Goal: Information Seeking & Learning: Learn about a topic

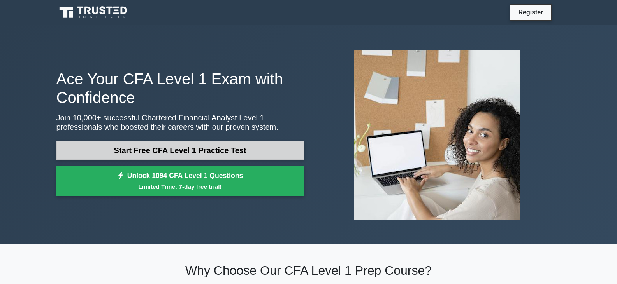
click at [222, 154] on link "Start Free CFA Level 1 Practice Test" at bounding box center [179, 150] width 247 height 19
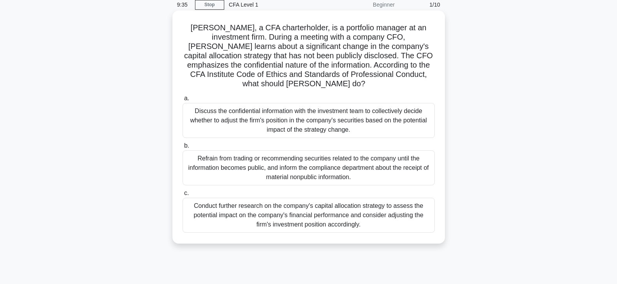
scroll to position [33, 0]
click at [305, 211] on div "Conduct further research on the company's capital allocation strategy to assess…" at bounding box center [309, 215] width 252 height 35
click at [183, 196] on input "c. Conduct further research on the company's capital allocation strategy to ass…" at bounding box center [183, 193] width 0 height 5
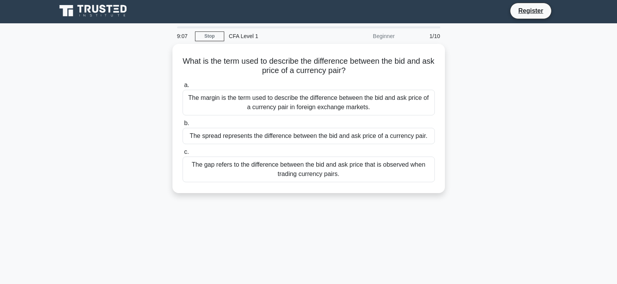
scroll to position [0, 0]
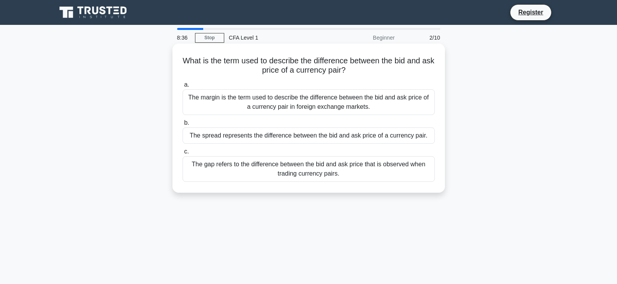
click at [254, 139] on div "The spread represents the difference between the bid and ask price of a currenc…" at bounding box center [309, 136] width 252 height 16
click at [183, 126] on input "b. The spread represents the difference between the bid and ask price of a curr…" at bounding box center [183, 123] width 0 height 5
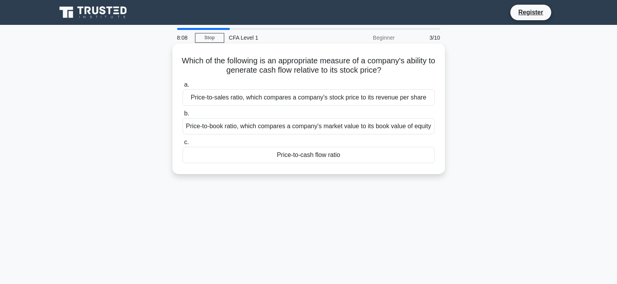
click at [306, 135] on div "Price-to-book ratio, which compares a company's market value to its book value …" at bounding box center [309, 126] width 252 height 16
click at [183, 116] on input "b. Price-to-book ratio, which compares a company's market value to its book val…" at bounding box center [183, 113] width 0 height 5
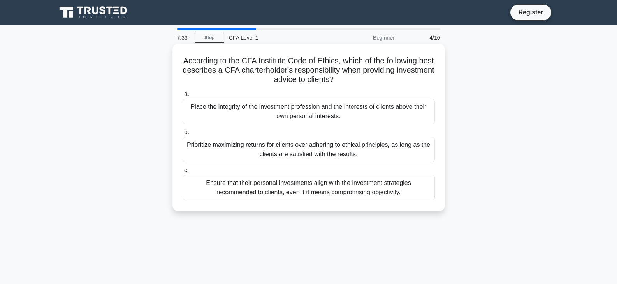
click at [256, 116] on div "Place the integrity of the investment profession and the interests of clients a…" at bounding box center [309, 112] width 252 height 26
click at [183, 97] on input "a. Place the integrity of the investment profession and the interests of client…" at bounding box center [183, 94] width 0 height 5
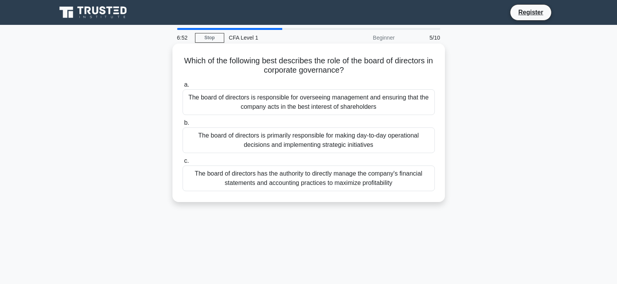
click at [297, 109] on div "The board of directors is responsible for overseeing management and ensuring th…" at bounding box center [309, 103] width 252 height 26
click at [183, 88] on input "a. The board of directors is responsible for overseeing management and ensuring…" at bounding box center [183, 84] width 0 height 5
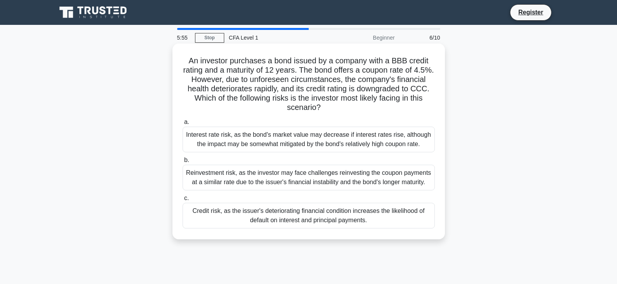
click at [308, 221] on div "Credit risk, as the issuer's deteriorating financial condition increases the li…" at bounding box center [309, 216] width 252 height 26
click at [183, 201] on input "c. Credit risk, as the issuer's deteriorating financial condition increases the…" at bounding box center [183, 198] width 0 height 5
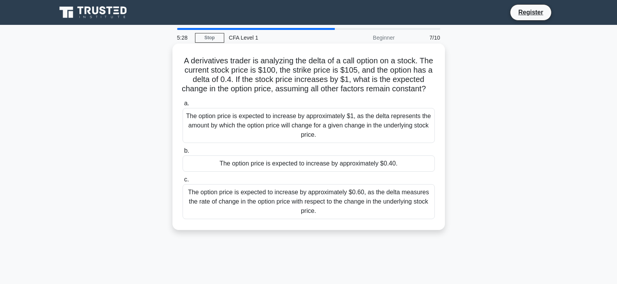
click at [296, 139] on div "The option price is expected to increase by approximately $1, as the delta repr…" at bounding box center [309, 125] width 252 height 35
click at [183, 106] on input "a. The option price is expected to increase by approximately $1, as the delta r…" at bounding box center [183, 103] width 0 height 5
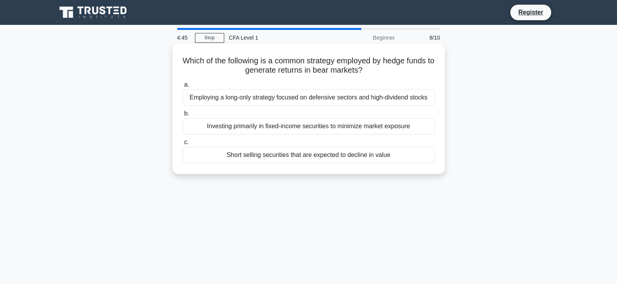
click at [290, 126] on div "Investing primarily in fixed-income securities to minimize market exposure" at bounding box center [309, 126] width 252 height 16
click at [183, 116] on input "b. Investing primarily in fixed-income securities to minimize market exposure" at bounding box center [183, 113] width 0 height 5
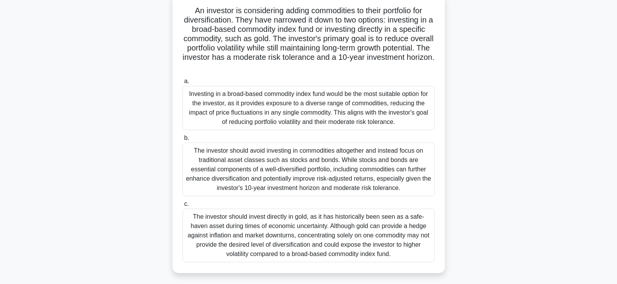
scroll to position [54, 0]
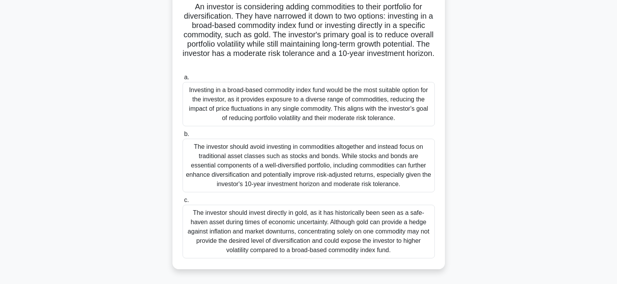
click at [369, 175] on div "The investor should avoid investing in commodities altogether and instead focus…" at bounding box center [309, 166] width 252 height 54
click at [183, 137] on input "b. The investor should avoid investing in commodities altogether and instead fo…" at bounding box center [183, 134] width 0 height 5
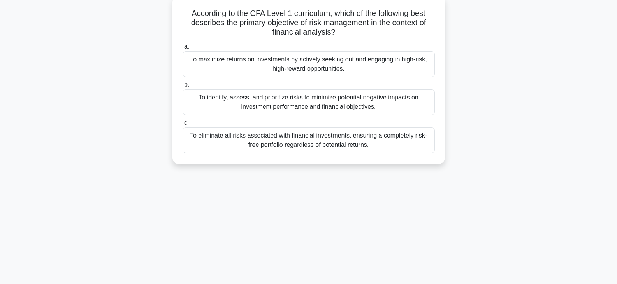
scroll to position [0, 0]
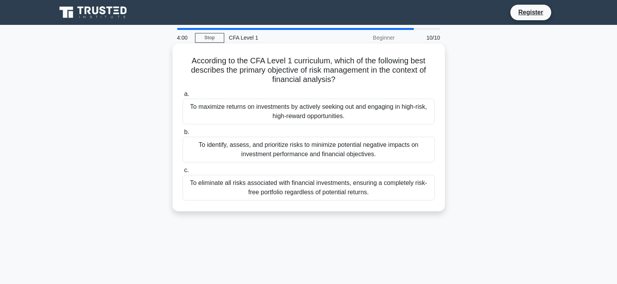
click at [291, 157] on div "To identify, assess, and prioritize risks to minimize potential negative impact…" at bounding box center [309, 150] width 252 height 26
click at [183, 135] on input "b. To identify, assess, and prioritize risks to minimize potential negative imp…" at bounding box center [183, 132] width 0 height 5
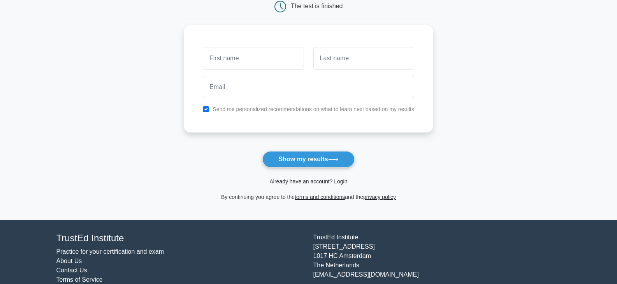
scroll to position [85, 0]
type input "isaak"
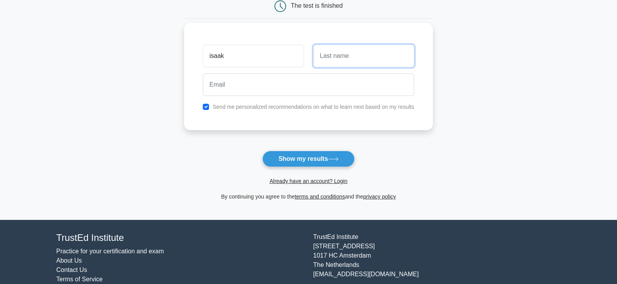
click at [365, 60] on input "text" at bounding box center [363, 56] width 101 height 23
type input "..."
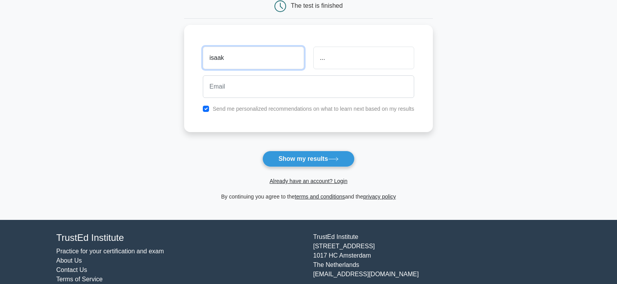
drag, startPoint x: 282, startPoint y: 61, endPoint x: 168, endPoint y: 37, distance: 116.1
click at [168, 37] on main "Wait, there is more! Continue to see your result The test is finished isaak ..." at bounding box center [308, 80] width 617 height 280
type input ".."
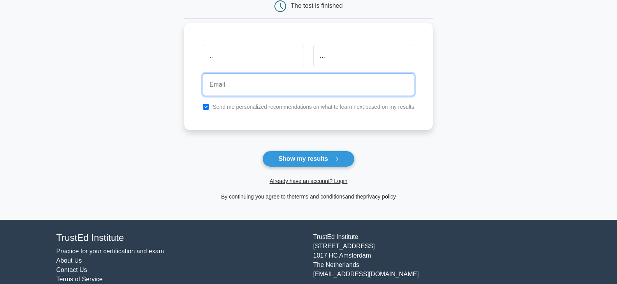
click at [219, 86] on input "email" at bounding box center [308, 85] width 211 height 23
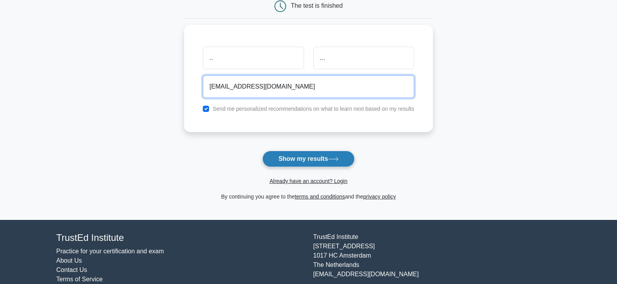
type input "[EMAIL_ADDRESS][DOMAIN_NAME]"
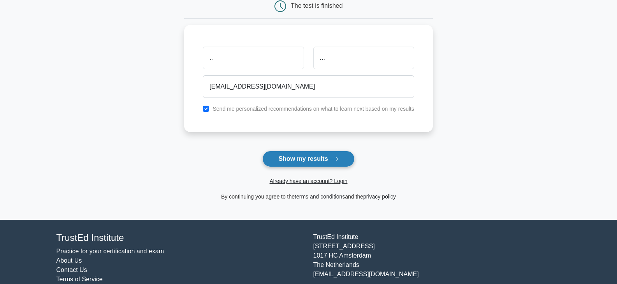
click at [282, 166] on button "Show my results" at bounding box center [308, 159] width 92 height 16
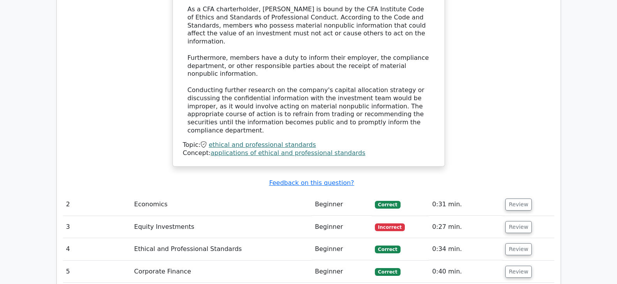
scroll to position [988, 0]
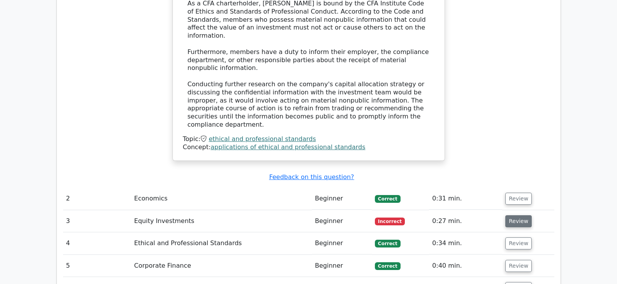
click at [521, 216] on button "Review" at bounding box center [518, 222] width 26 height 12
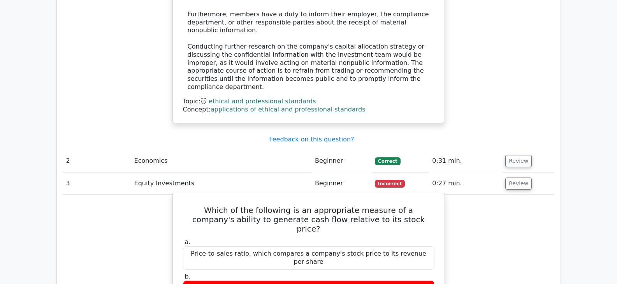
scroll to position [1026, 0]
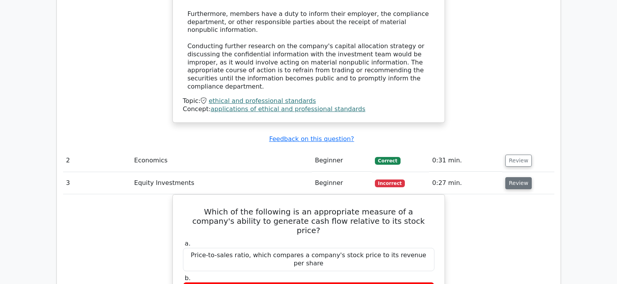
click at [505, 177] on button "Review" at bounding box center [518, 183] width 26 height 12
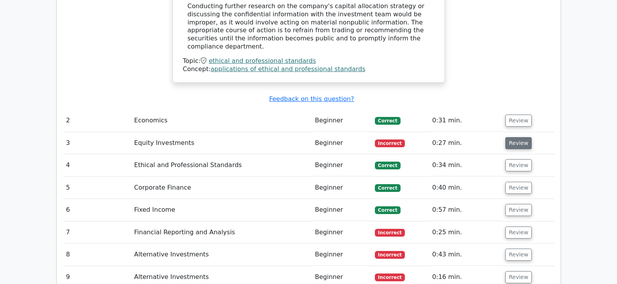
scroll to position [1066, 0]
click at [522, 226] on button "Review" at bounding box center [518, 232] width 26 height 12
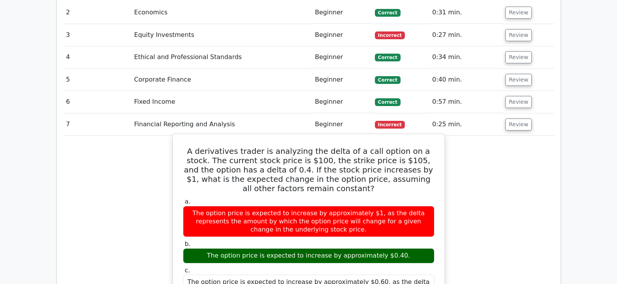
scroll to position [1174, 0]
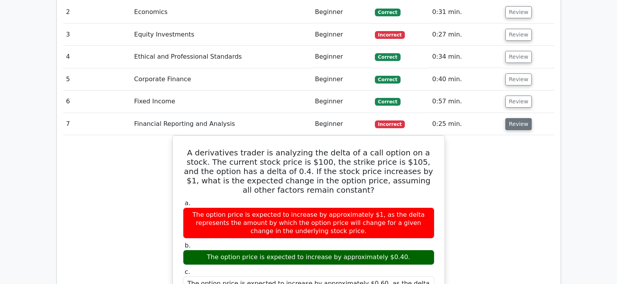
click at [509, 118] on button "Review" at bounding box center [518, 124] width 26 height 12
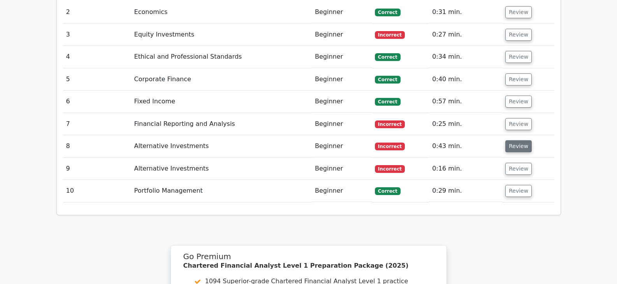
click at [514, 140] on button "Review" at bounding box center [518, 146] width 26 height 12
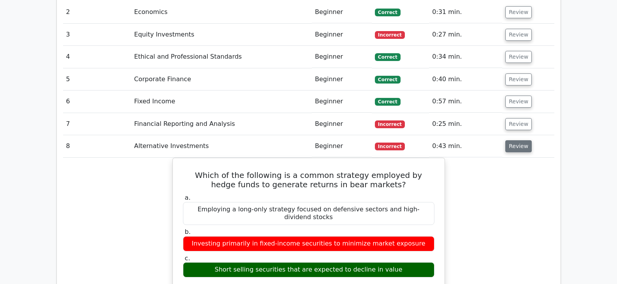
click at [512, 140] on button "Review" at bounding box center [518, 146] width 26 height 12
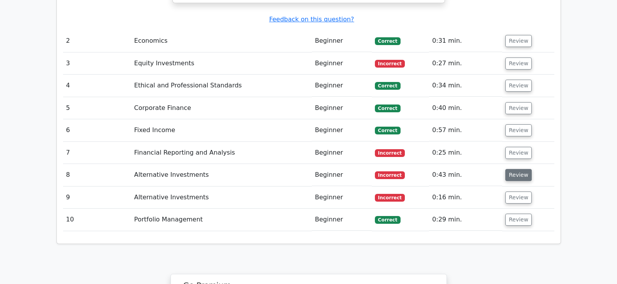
scroll to position [1145, 0]
click at [516, 125] on button "Review" at bounding box center [518, 131] width 26 height 12
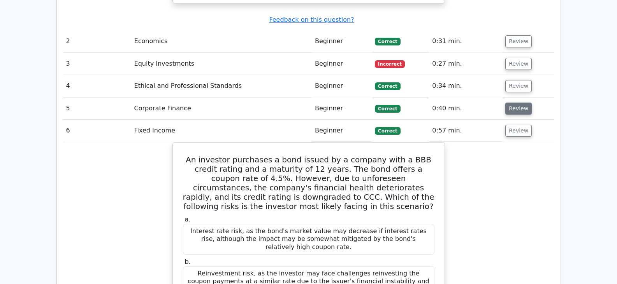
click at [517, 103] on button "Review" at bounding box center [518, 109] width 26 height 12
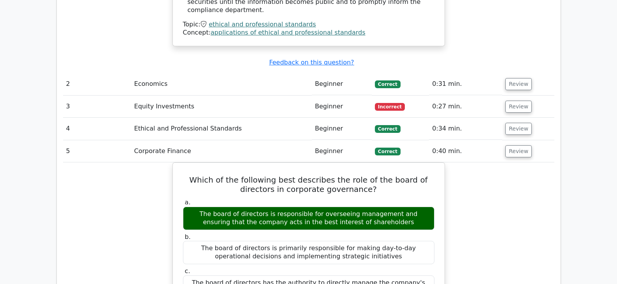
scroll to position [1106, 0]
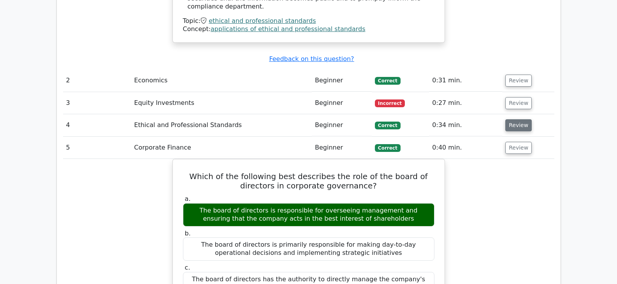
click at [505, 119] on button "Review" at bounding box center [518, 125] width 26 height 12
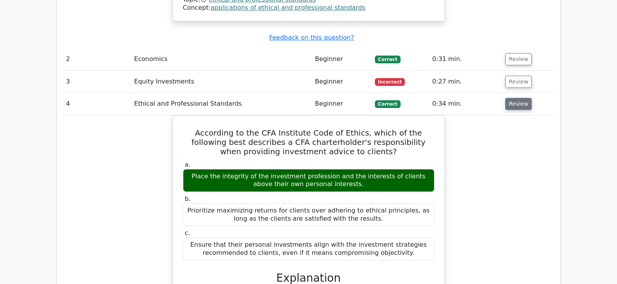
scroll to position [1128, 0]
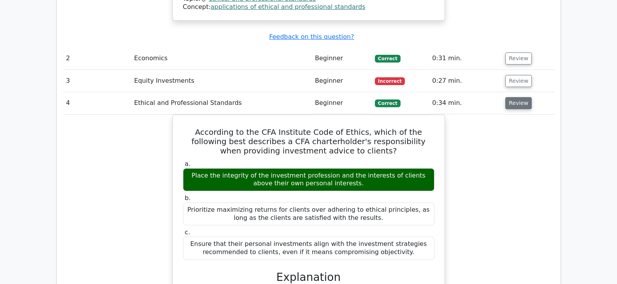
click at [513, 97] on button "Review" at bounding box center [518, 103] width 26 height 12
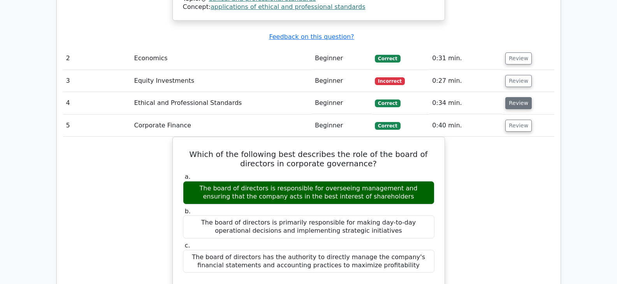
click at [513, 97] on button "Review" at bounding box center [518, 103] width 26 height 12
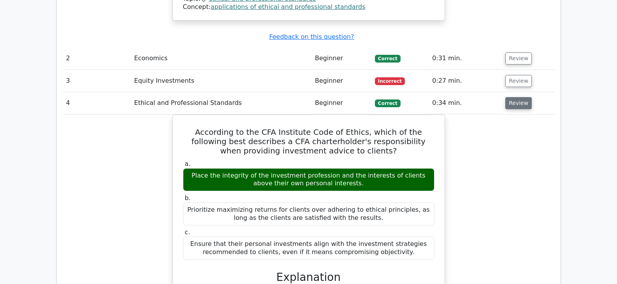
click at [513, 97] on button "Review" at bounding box center [518, 103] width 26 height 12
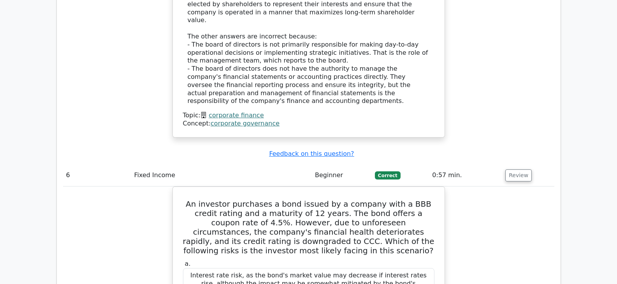
scroll to position [1480, 0]
click at [514, 169] on button "Review" at bounding box center [518, 175] width 26 height 12
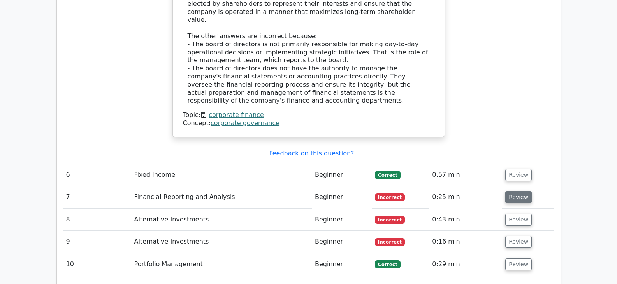
click at [515, 191] on button "Review" at bounding box center [518, 197] width 26 height 12
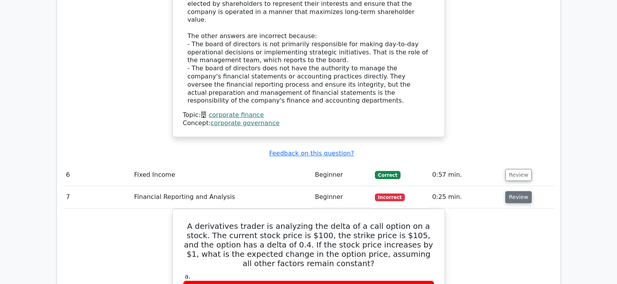
click at [512, 191] on button "Review" at bounding box center [518, 197] width 26 height 12
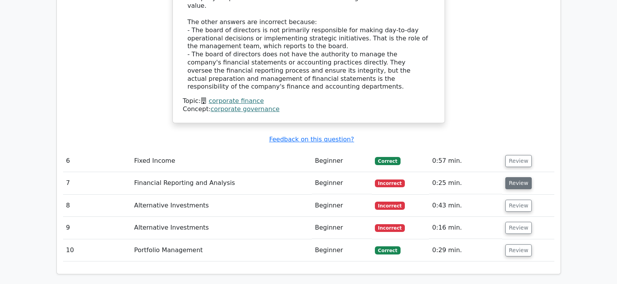
scroll to position [1495, 0]
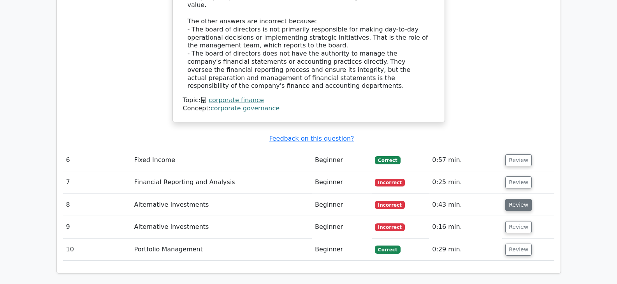
click at [507, 199] on button "Review" at bounding box center [518, 205] width 26 height 12
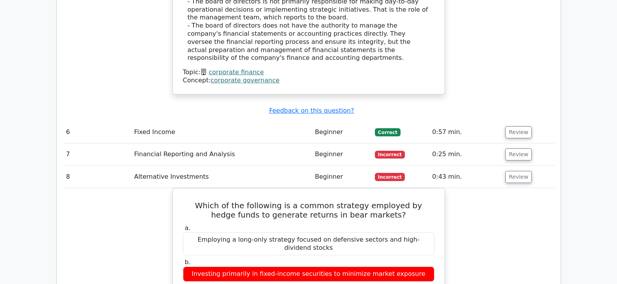
scroll to position [1523, 0]
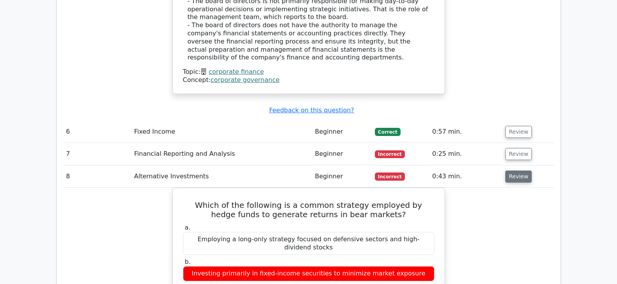
click at [516, 171] on button "Review" at bounding box center [518, 177] width 26 height 12
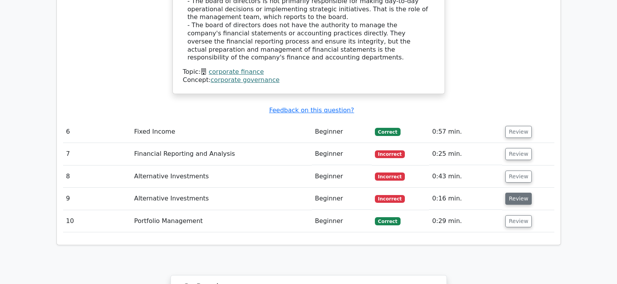
click at [509, 193] on button "Review" at bounding box center [518, 199] width 26 height 12
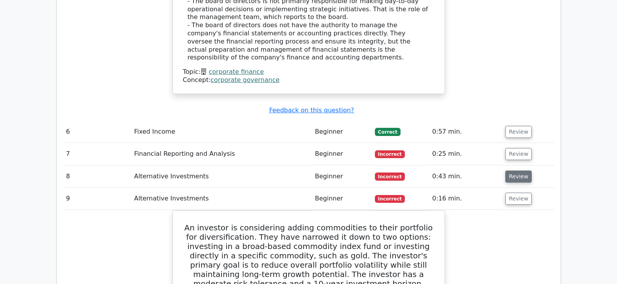
click at [509, 171] on button "Review" at bounding box center [518, 177] width 26 height 12
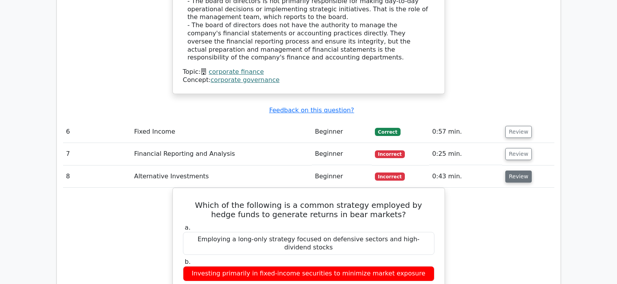
click at [510, 171] on button "Review" at bounding box center [518, 177] width 26 height 12
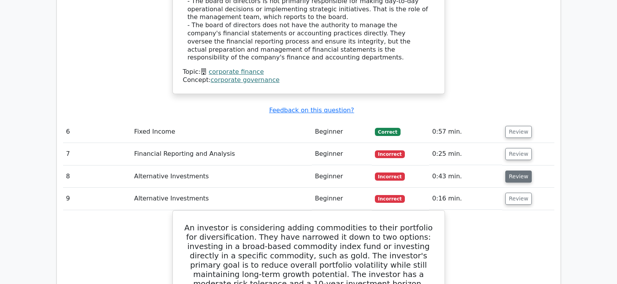
click at [510, 171] on button "Review" at bounding box center [518, 177] width 26 height 12
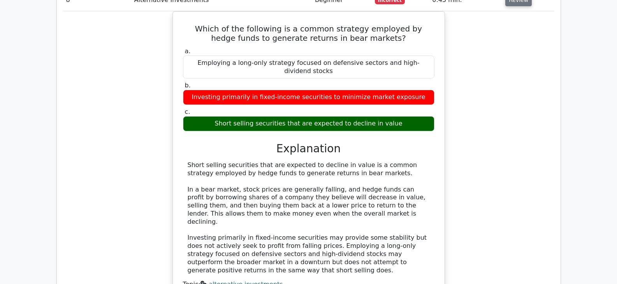
scroll to position [1701, 0]
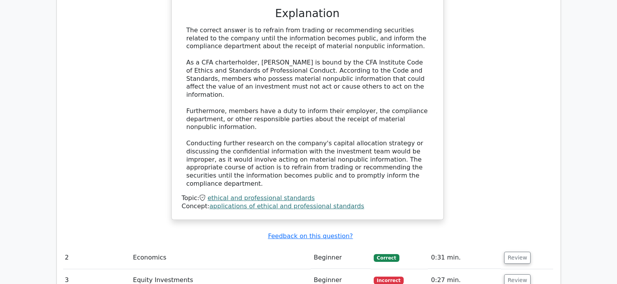
scroll to position [931, 0]
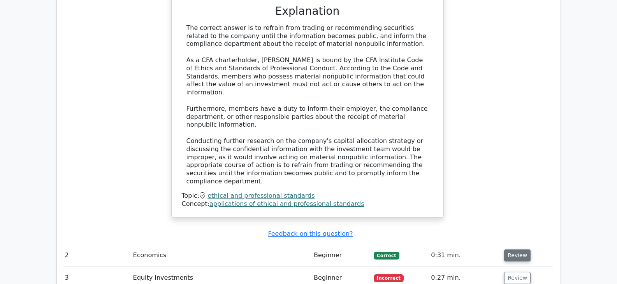
click at [515, 250] on button "Review" at bounding box center [517, 256] width 26 height 12
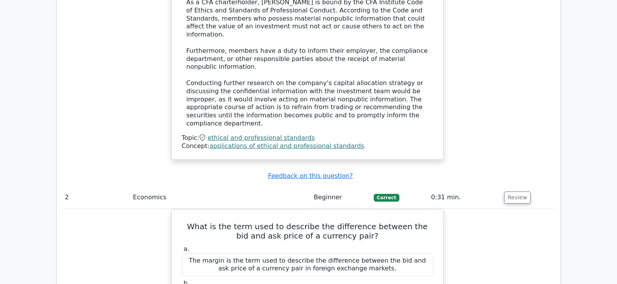
scroll to position [997, 0]
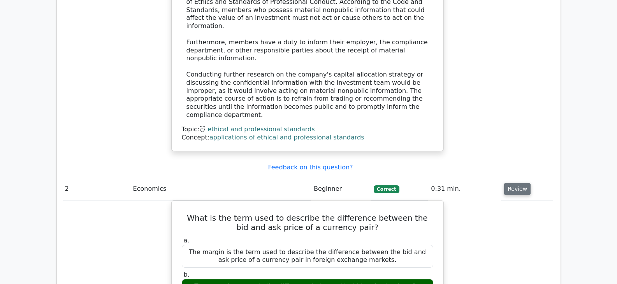
click at [508, 183] on button "Review" at bounding box center [517, 189] width 26 height 12
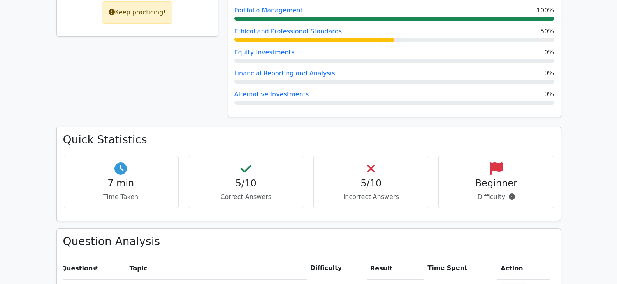
scroll to position [405, 0]
